Goal: Information Seeking & Learning: Learn about a topic

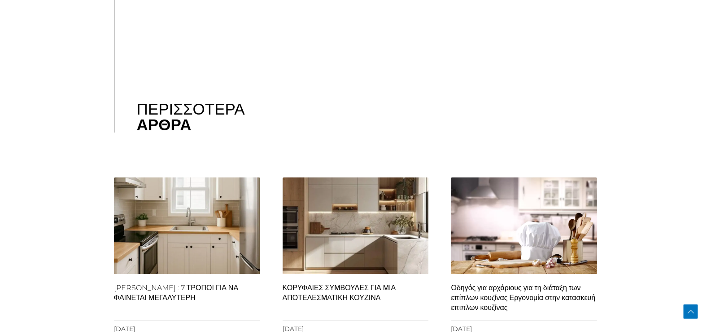
scroll to position [6146, 0]
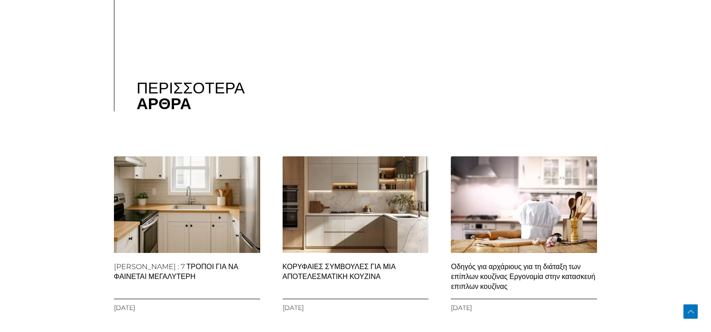
click at [182, 220] on img at bounding box center [187, 203] width 148 height 222
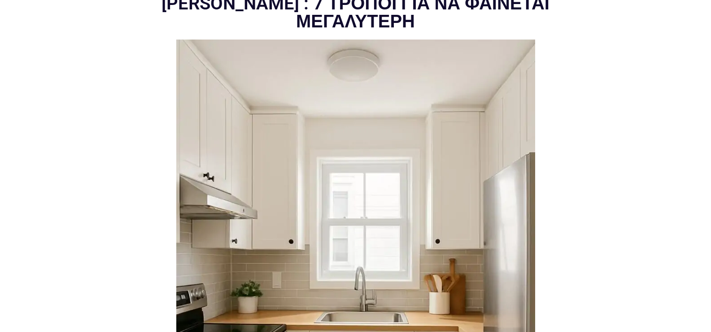
scroll to position [179, 0]
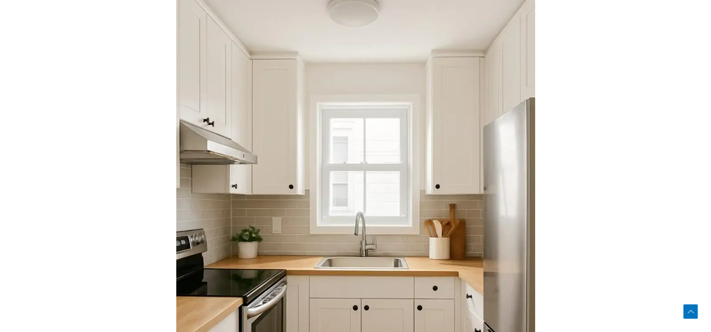
drag, startPoint x: 661, startPoint y: 0, endPoint x: 676, endPoint y: 263, distance: 263.3
click at [676, 263] on section "ΜΙΚΡΗ ΚΟΥΖΙΝΑ : 7 ΤΡΟΠΟΙ ΓΙΑ ΝΑ ΦΑΙΝΕΤΑΙ ΜΕΓΑΛΥΤΕΡΗ 26/05/2025 11:50 πμ" at bounding box center [355, 242] width 711 height 615
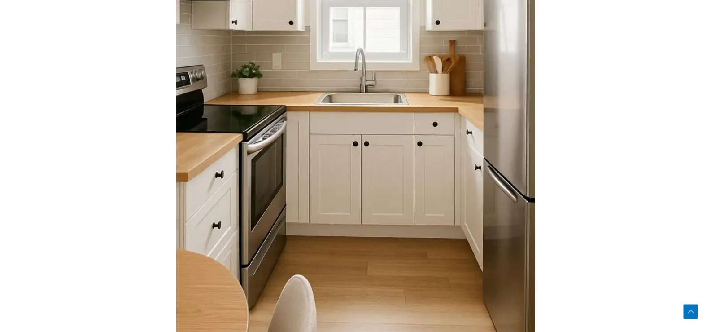
scroll to position [359, 0]
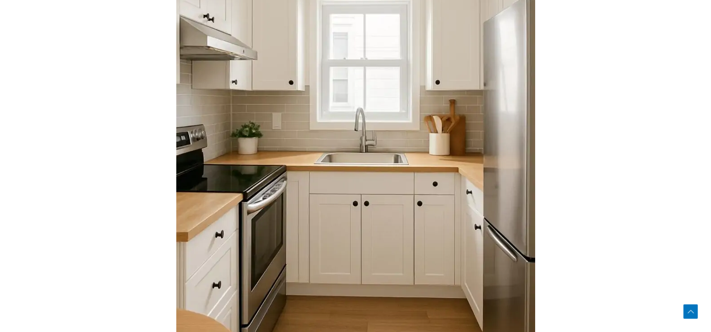
scroll to position [269, 0]
